Goal: Task Accomplishment & Management: Use online tool/utility

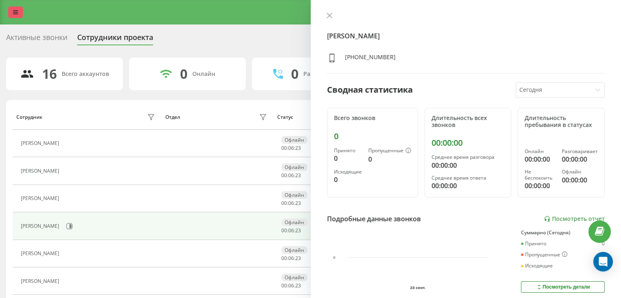
click at [12, 13] on link at bounding box center [15, 12] width 15 height 11
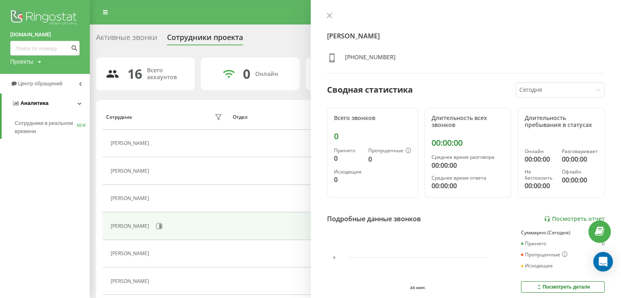
click at [34, 102] on span "Аналитика" at bounding box center [34, 103] width 28 height 6
click at [48, 88] on link "Центр обращений" at bounding box center [45, 84] width 90 height 20
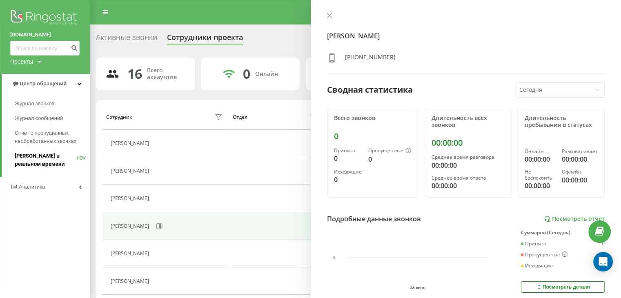
click at [47, 152] on link "Звонки в реальном времени NEW" at bounding box center [52, 160] width 75 height 23
click at [47, 138] on span "Отчет о пропущенных необработанных звонках" at bounding box center [50, 137] width 71 height 16
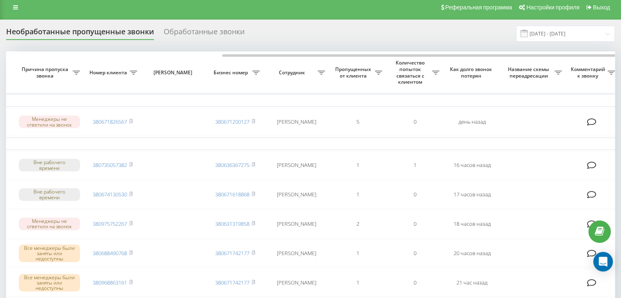
scroll to position [0, 207]
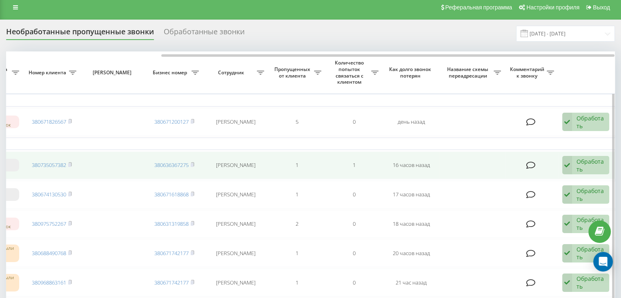
click at [588, 162] on div "Обработать" at bounding box center [591, 166] width 28 height 16
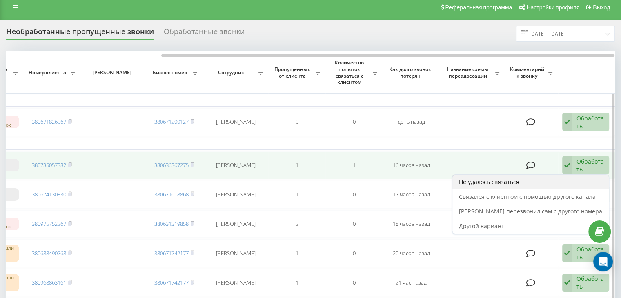
click at [512, 178] on span "Не удалось связаться" at bounding box center [489, 182] width 60 height 8
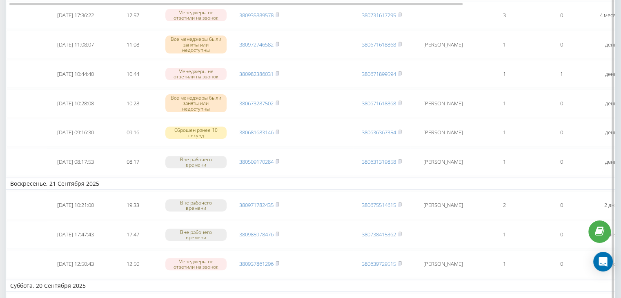
scroll to position [0, 0]
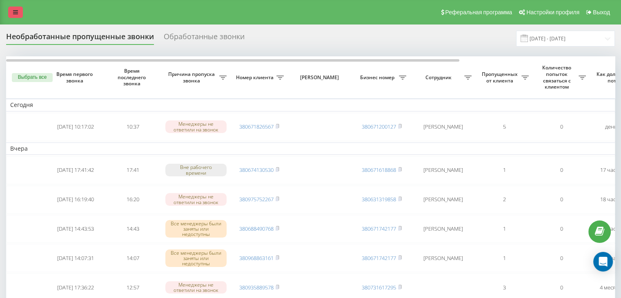
click at [14, 12] on icon at bounding box center [15, 12] width 5 height 6
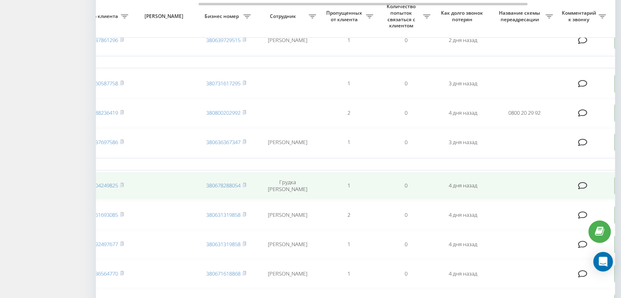
scroll to position [0, 297]
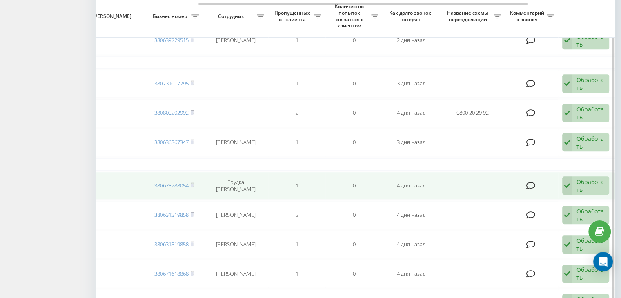
click at [594, 185] on div "Обработать" at bounding box center [591, 186] width 28 height 16
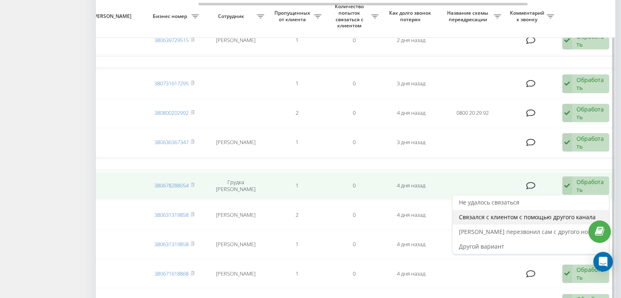
click at [506, 219] on div "Связался с клиентом с помощью другого канала" at bounding box center [531, 217] width 156 height 15
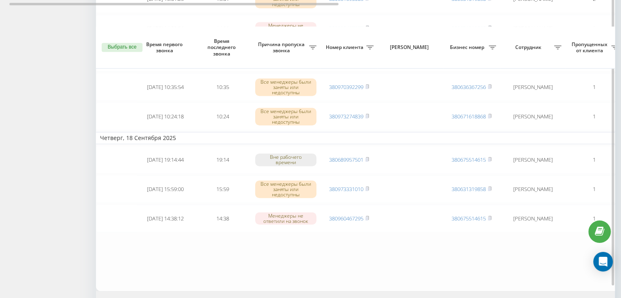
scroll to position [742, 0]
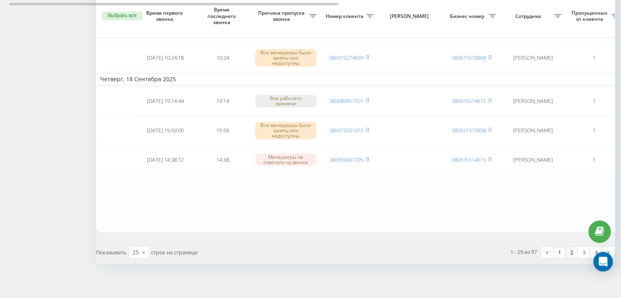
click at [574, 248] on link "2" at bounding box center [572, 252] width 12 height 11
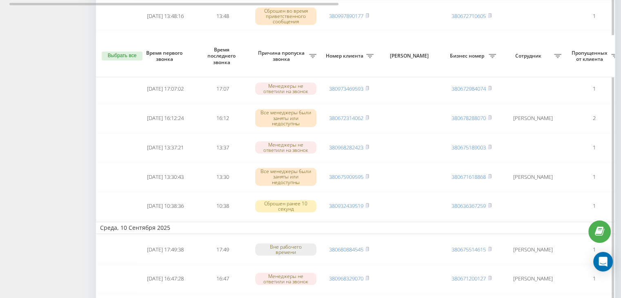
scroll to position [773, 0]
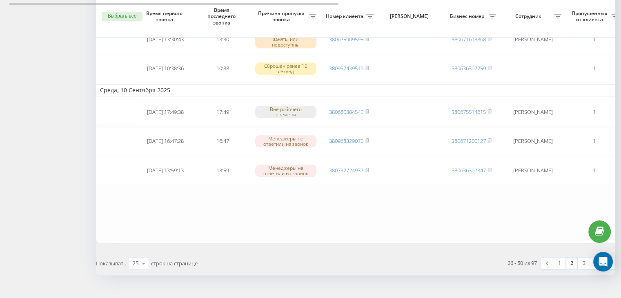
click at [574, 258] on link "2" at bounding box center [572, 263] width 12 height 11
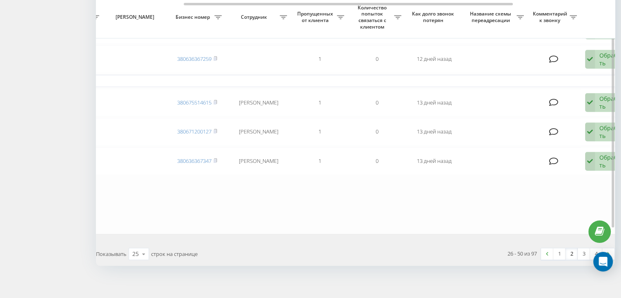
scroll to position [783, 0]
click at [573, 250] on link "2" at bounding box center [572, 253] width 12 height 11
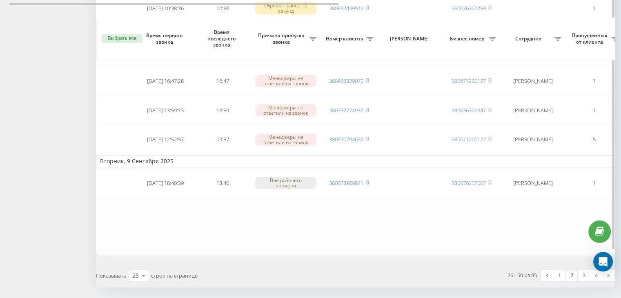
scroll to position [797, 0]
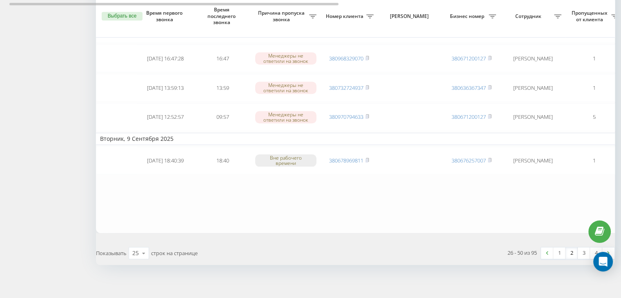
click at [575, 248] on link "2" at bounding box center [572, 253] width 12 height 11
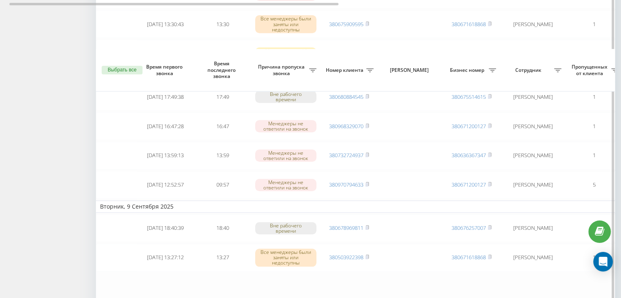
scroll to position [783, 0]
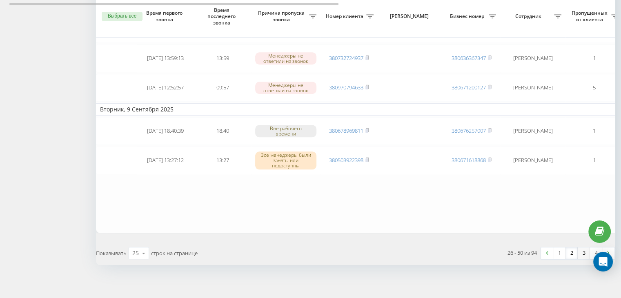
click at [584, 251] on link "3" at bounding box center [584, 253] width 12 height 11
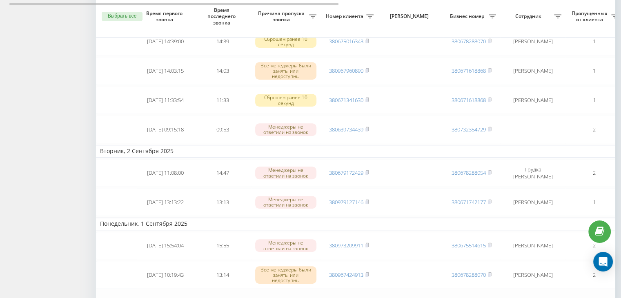
scroll to position [755, 0]
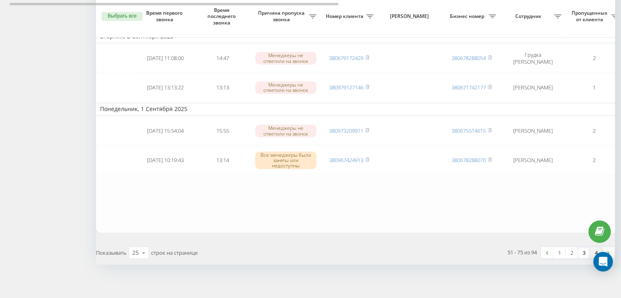
click at [596, 247] on link "4" at bounding box center [596, 252] width 12 height 11
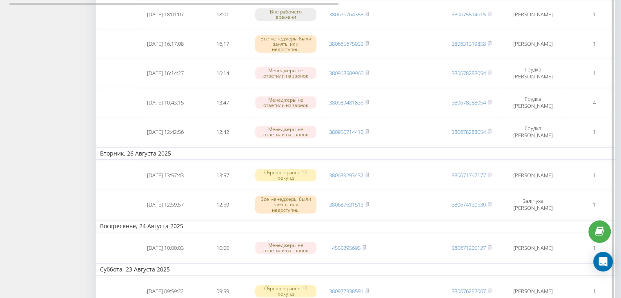
scroll to position [594, 0]
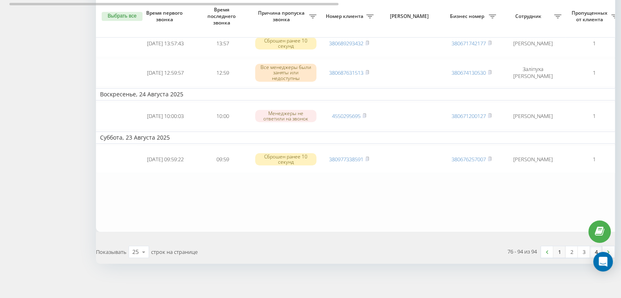
click at [560, 249] on link "1" at bounding box center [559, 251] width 12 height 11
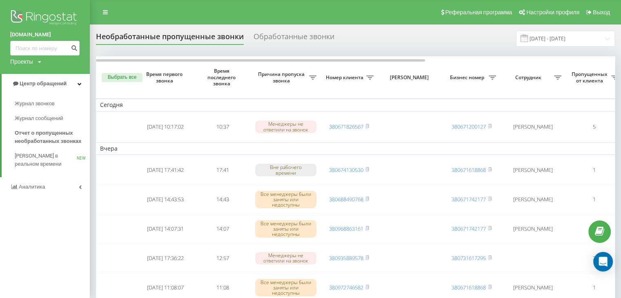
click at [37, 17] on img at bounding box center [44, 18] width 69 height 20
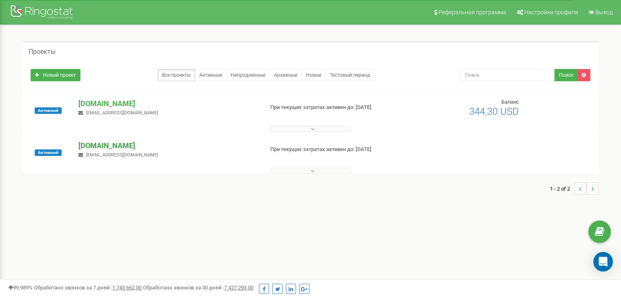
click at [122, 147] on p "[DOMAIN_NAME]" at bounding box center [167, 146] width 178 height 11
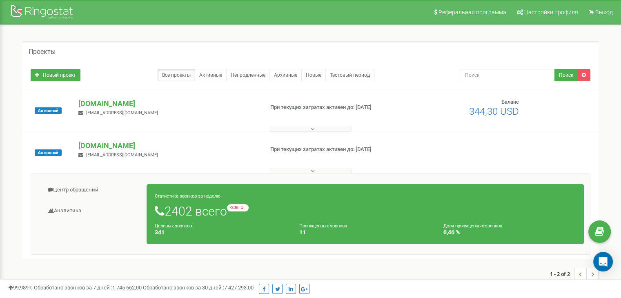
click at [97, 108] on div "adam.ua kh.denysenko@adam.ua" at bounding box center [167, 107] width 191 height 18
click at [97, 97] on div "Активный adam.ua kh.denysenko@adam.ua При текущих затратах активен до: 30.12.20…" at bounding box center [310, 110] width 576 height 41
click at [90, 104] on p "[DOMAIN_NAME]" at bounding box center [167, 103] width 178 height 11
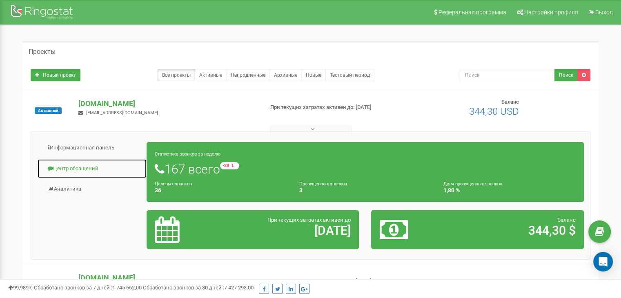
click at [64, 171] on link "Центр обращений" at bounding box center [92, 169] width 110 height 20
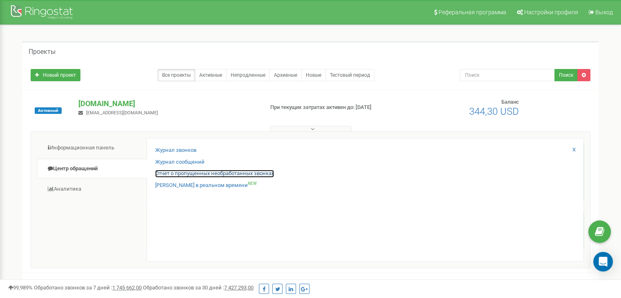
click at [178, 173] on link "Отчет о пропущенных необработанных звонках" at bounding box center [214, 174] width 119 height 8
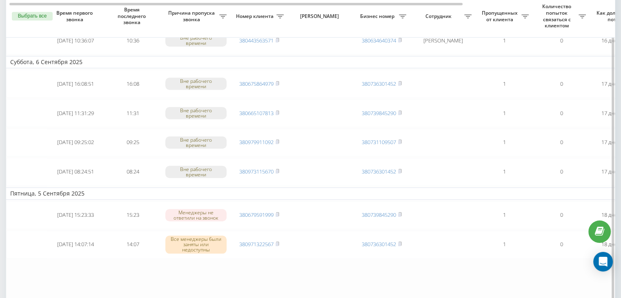
scroll to position [783, 0]
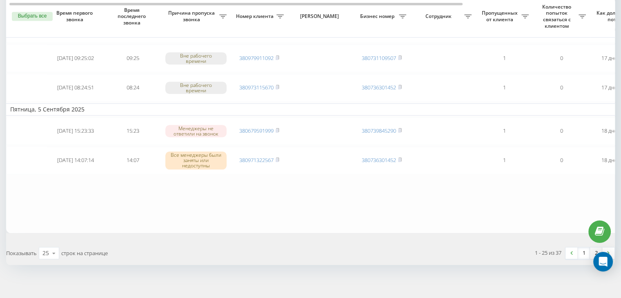
click at [595, 248] on link "2" at bounding box center [596, 253] width 12 height 11
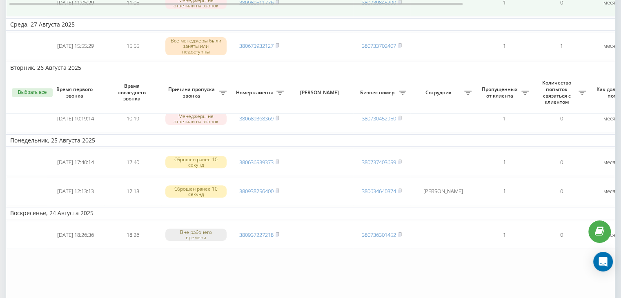
scroll to position [403, 0]
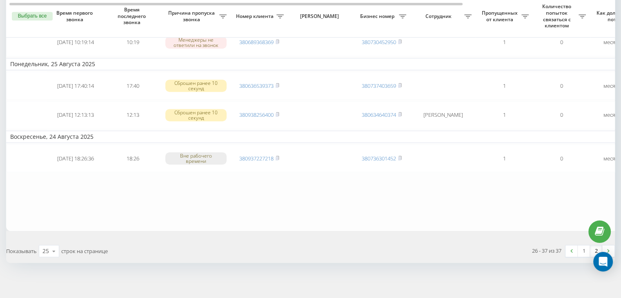
click at [583, 248] on link "1" at bounding box center [584, 250] width 12 height 11
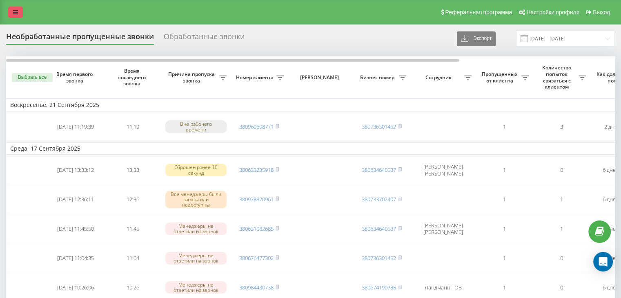
click at [20, 16] on link at bounding box center [15, 12] width 15 height 11
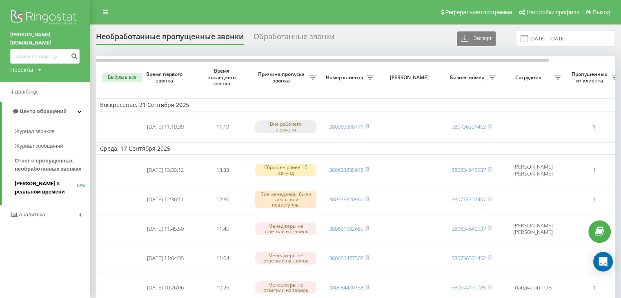
click at [34, 180] on span "[PERSON_NAME] в реальном времени" at bounding box center [46, 188] width 62 height 16
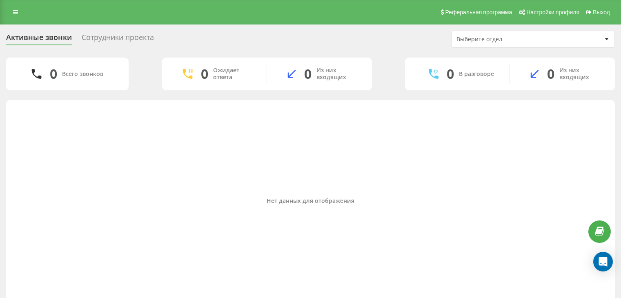
click at [116, 44] on div "Сотрудники проекта" at bounding box center [118, 39] width 72 height 13
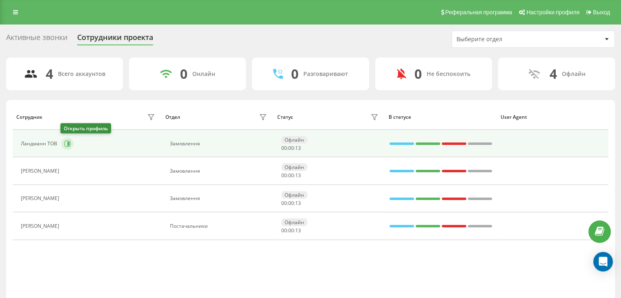
click at [65, 144] on icon at bounding box center [67, 144] width 7 height 7
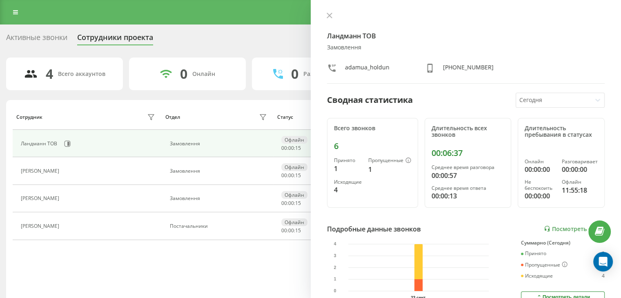
click at [567, 234] on div "Ландманн ТОВ Замовлення adamua_holdun [PHONE_NUMBER] Сводная статистика [DATE] …" at bounding box center [466, 149] width 311 height 298
click at [563, 228] on link "Посмотреть отчет" at bounding box center [574, 228] width 61 height 7
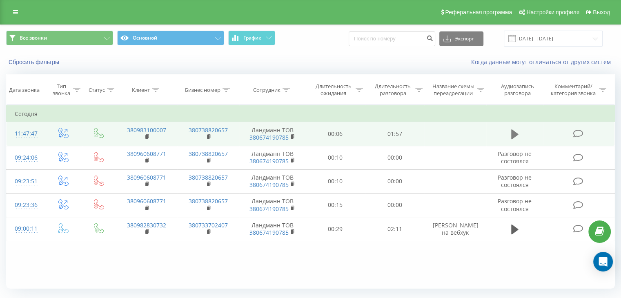
drag, startPoint x: 524, startPoint y: 138, endPoint x: 516, endPoint y: 135, distance: 7.9
click at [523, 138] on td at bounding box center [514, 134] width 57 height 24
click at [515, 134] on icon at bounding box center [514, 134] width 7 height 10
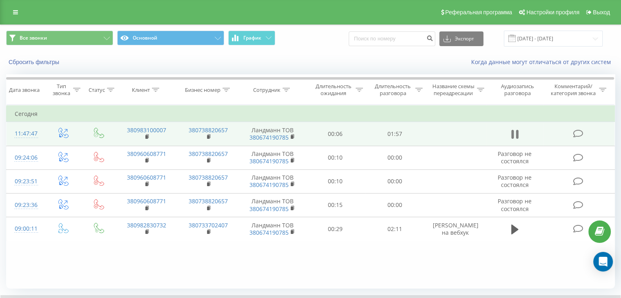
click at [514, 139] on icon at bounding box center [514, 134] width 7 height 11
